Goal: Navigation & Orientation: Find specific page/section

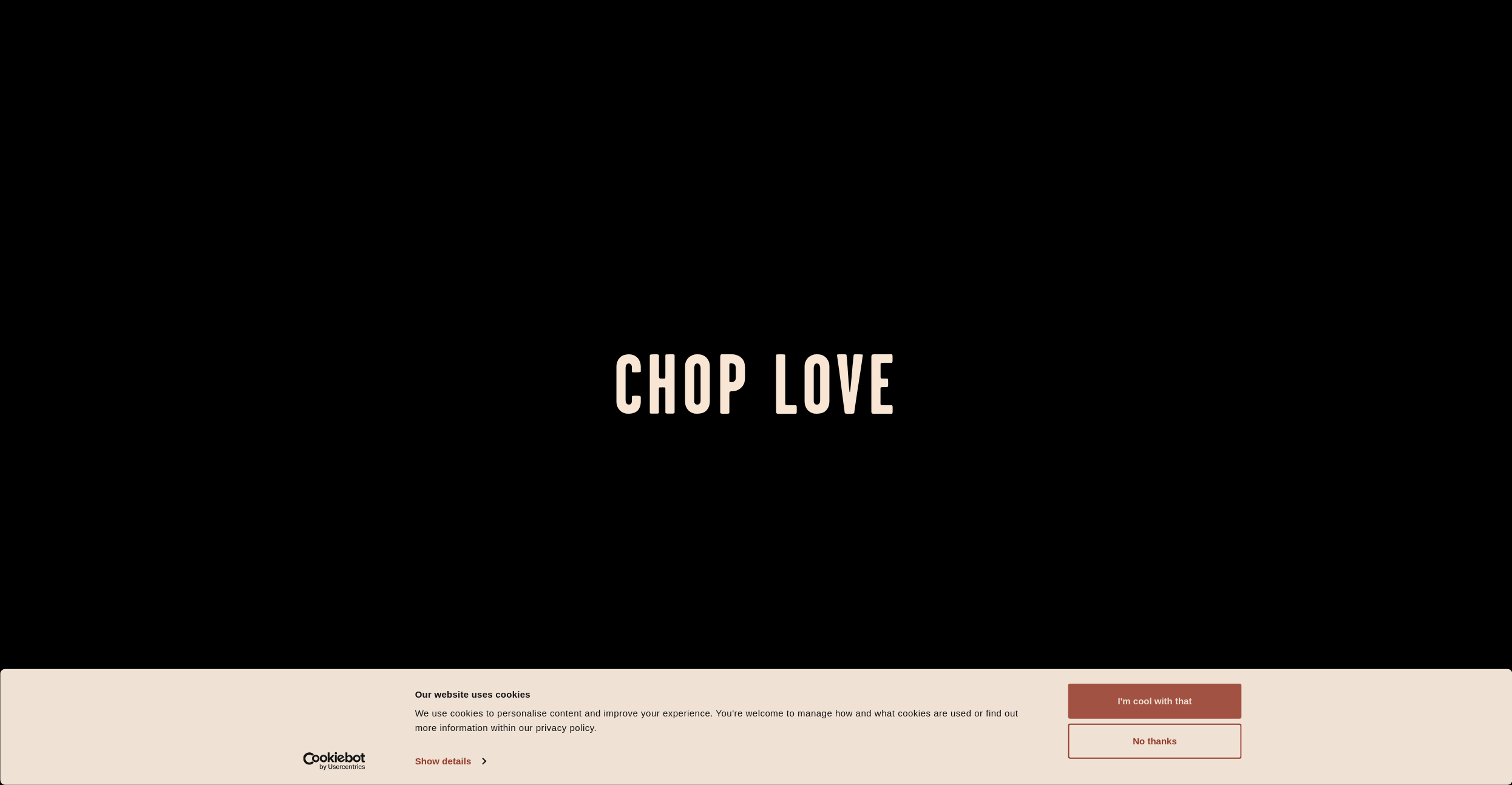
click at [1195, 698] on button "I'm cool with that" at bounding box center [1155, 702] width 174 height 35
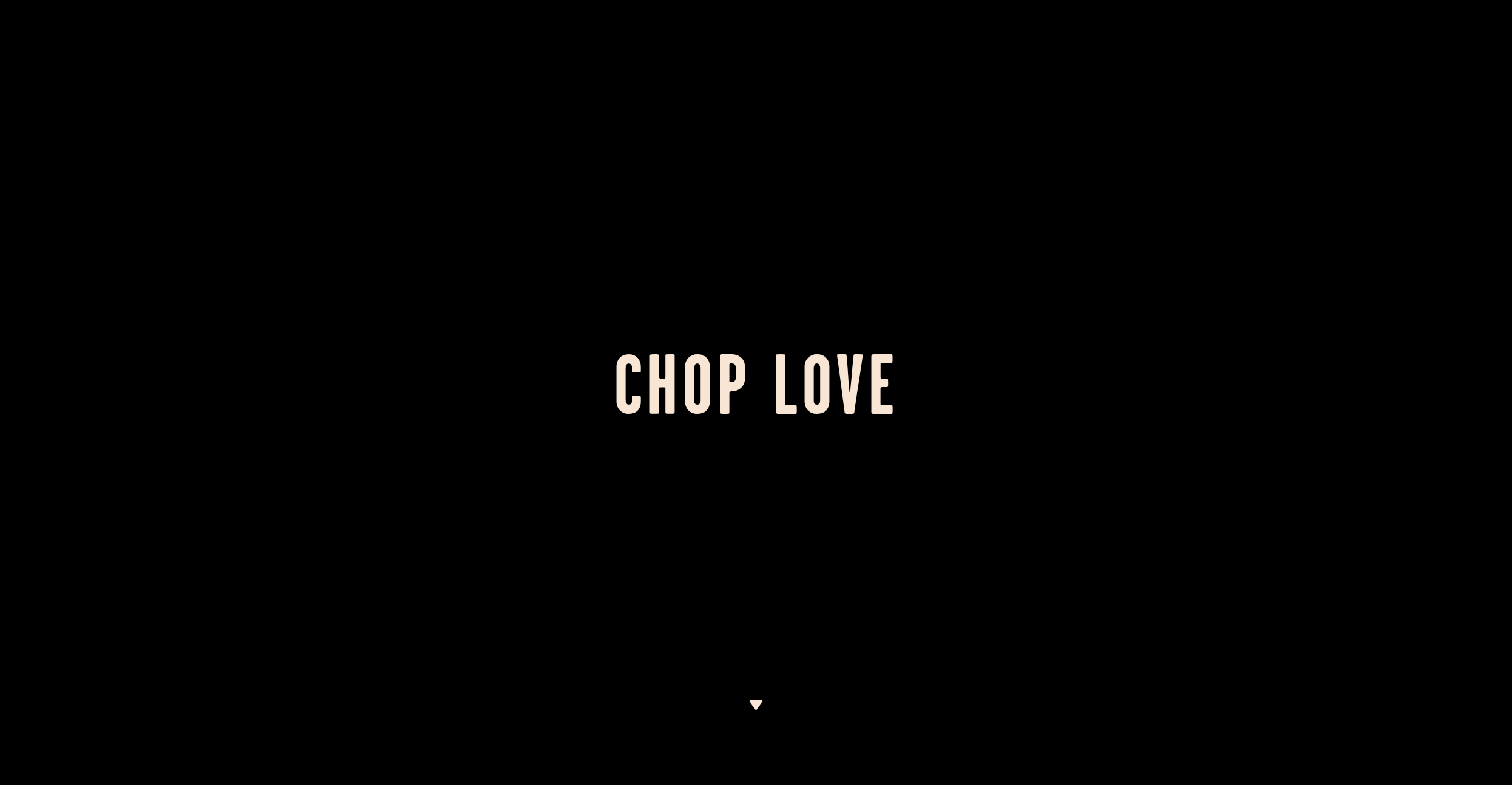
click at [1032, 492] on div at bounding box center [756, 392] width 1512 height 785
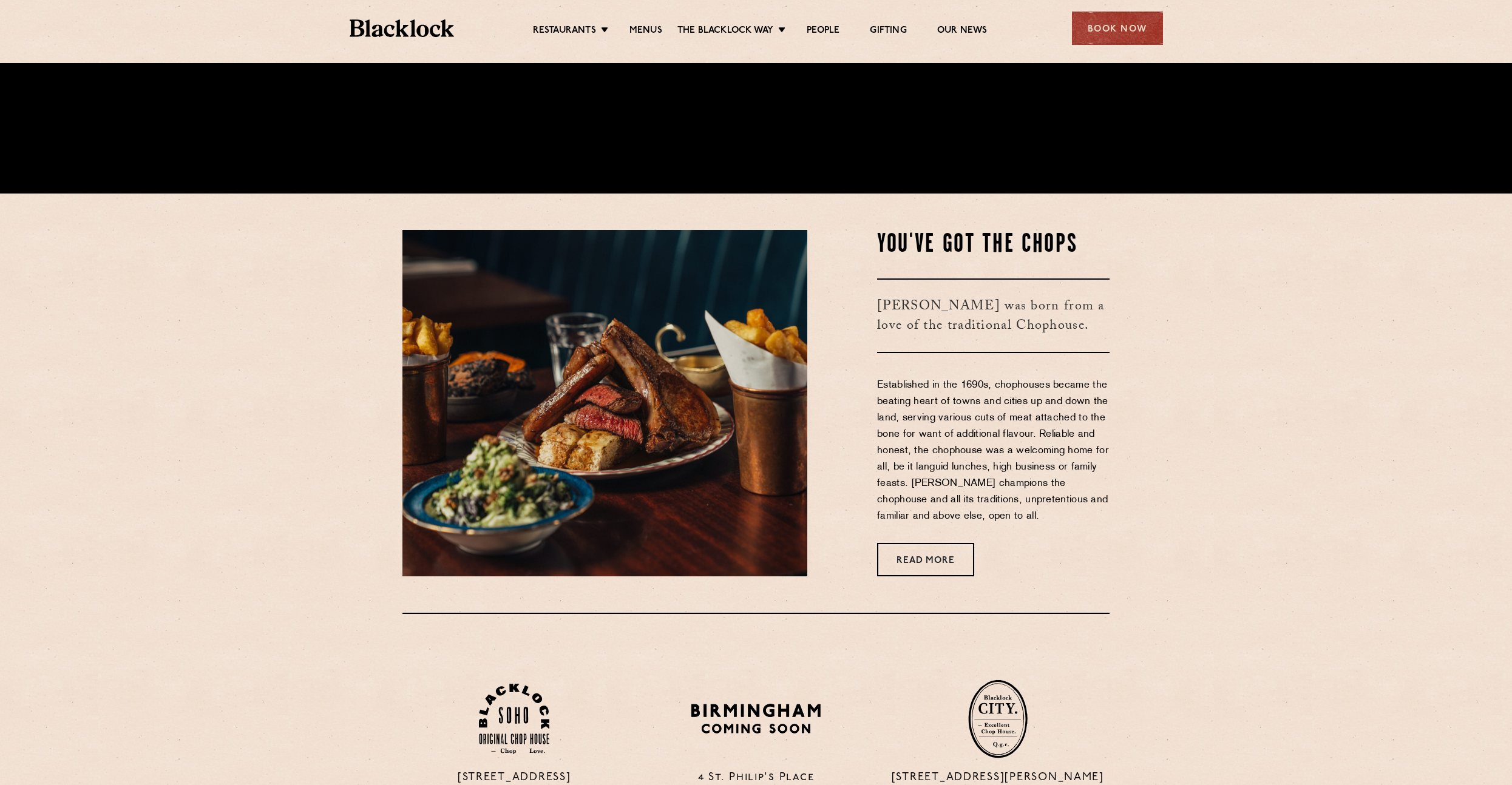
scroll to position [825, 0]
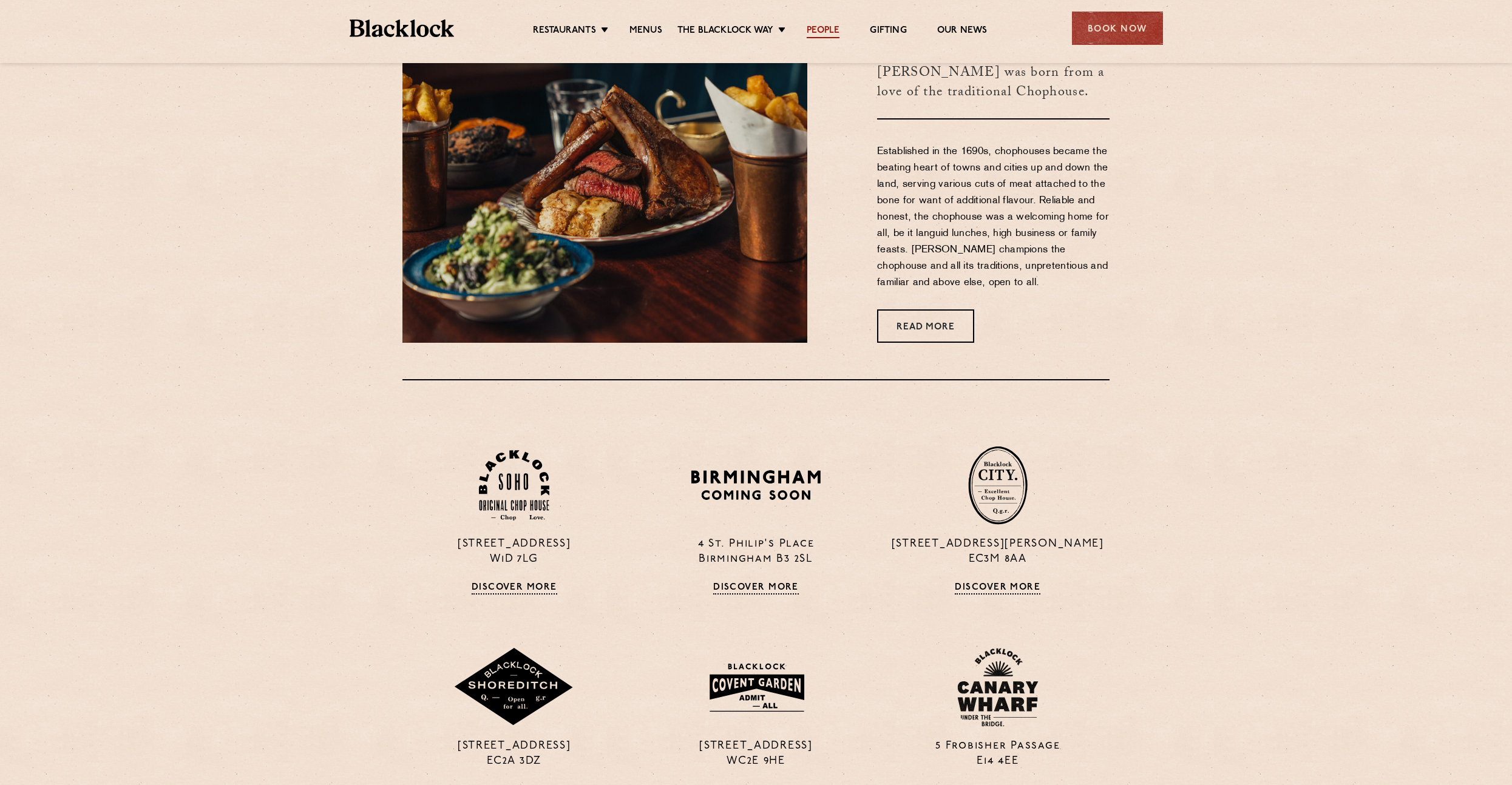
click at [833, 31] on link "People" at bounding box center [823, 31] width 32 height 13
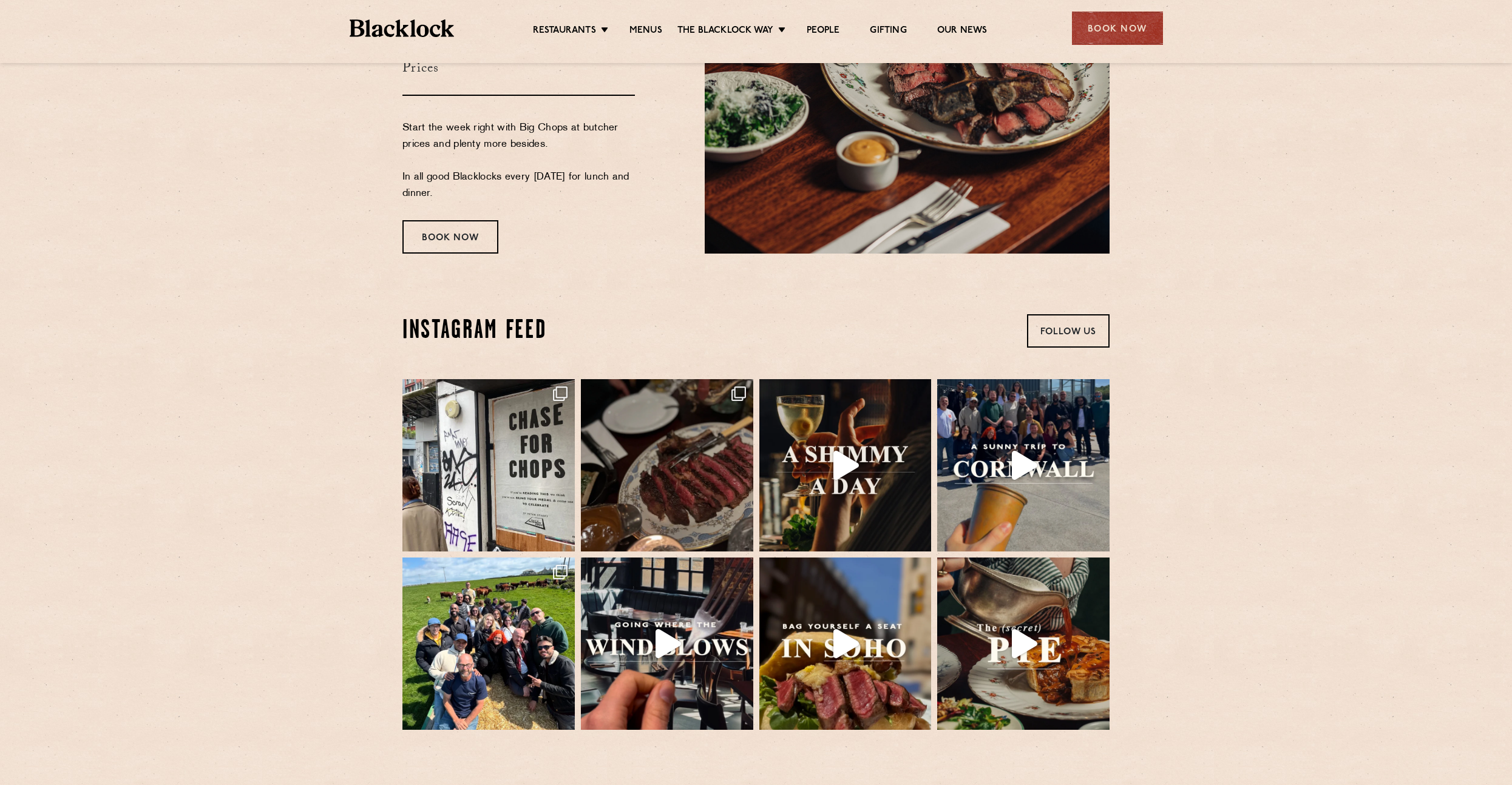
scroll to position [2649, 0]
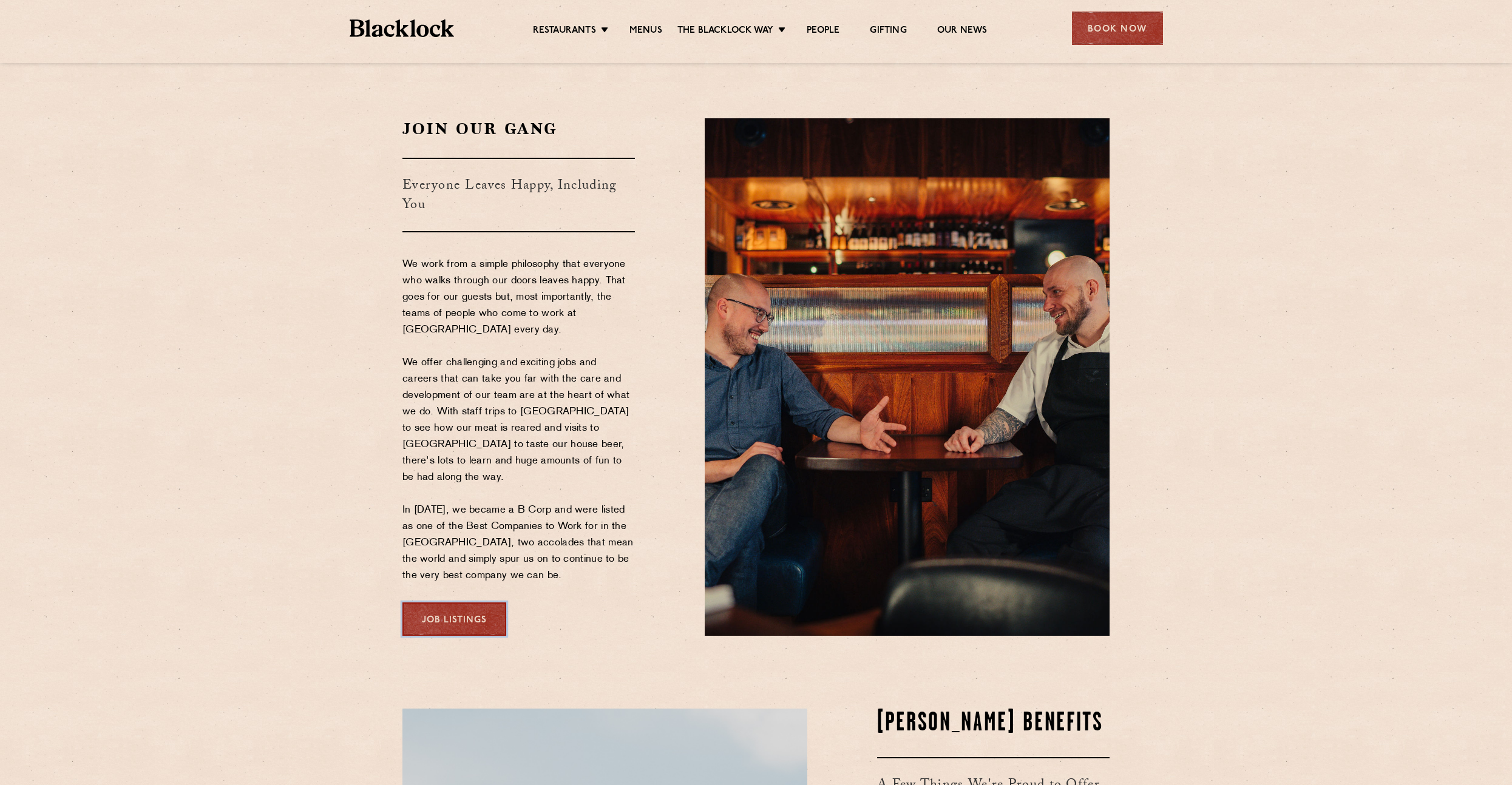
click at [474, 602] on link "Job Listings" at bounding box center [454, 619] width 104 height 33
